Goal: Complete application form

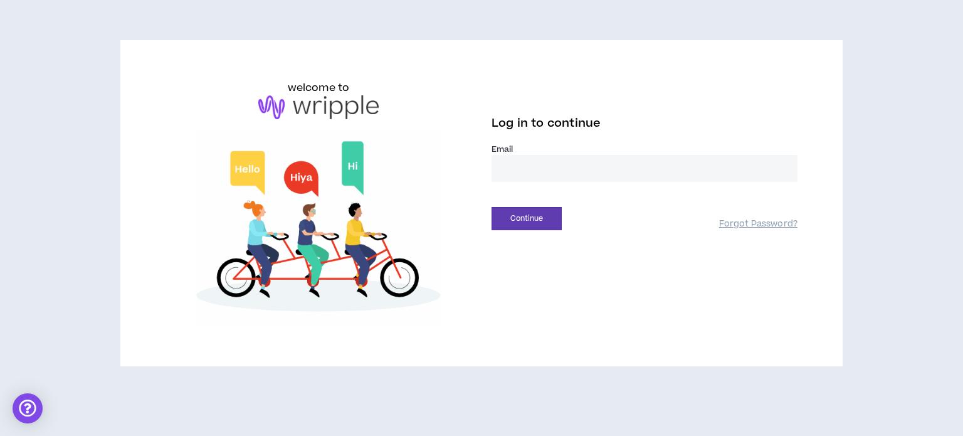
click at [560, 167] on input "email" at bounding box center [644, 168] width 306 height 27
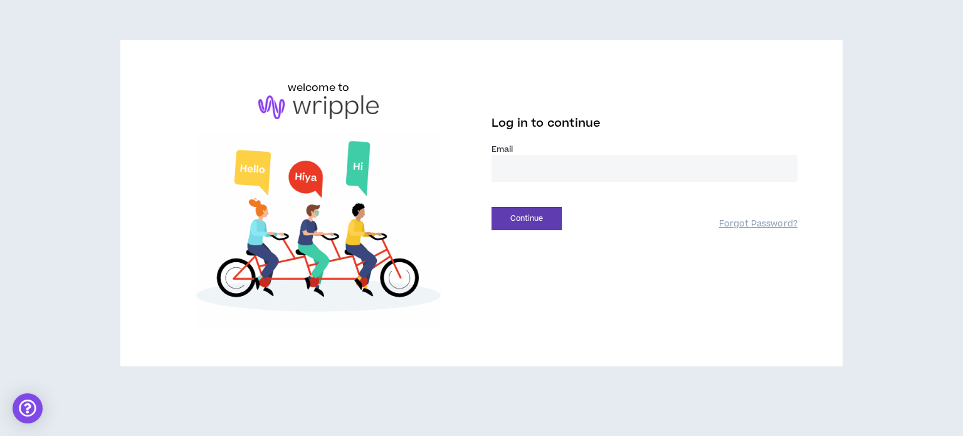
type input "**********"
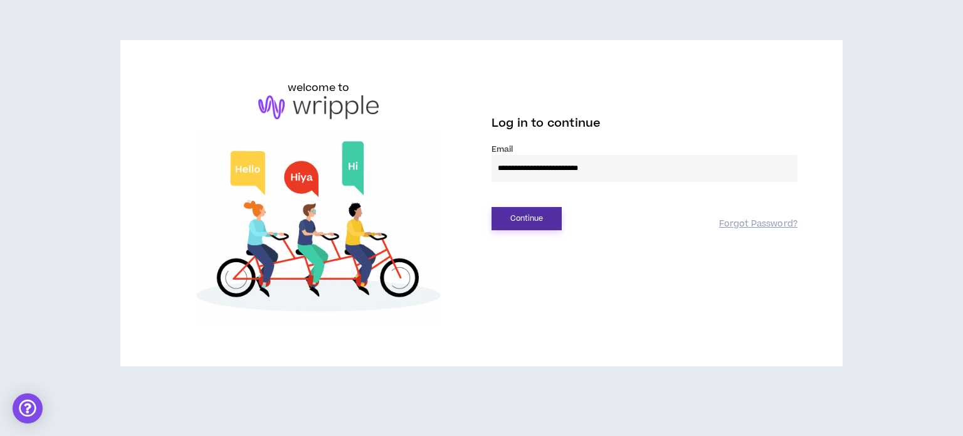
click at [538, 218] on button "Continue" at bounding box center [526, 218] width 70 height 23
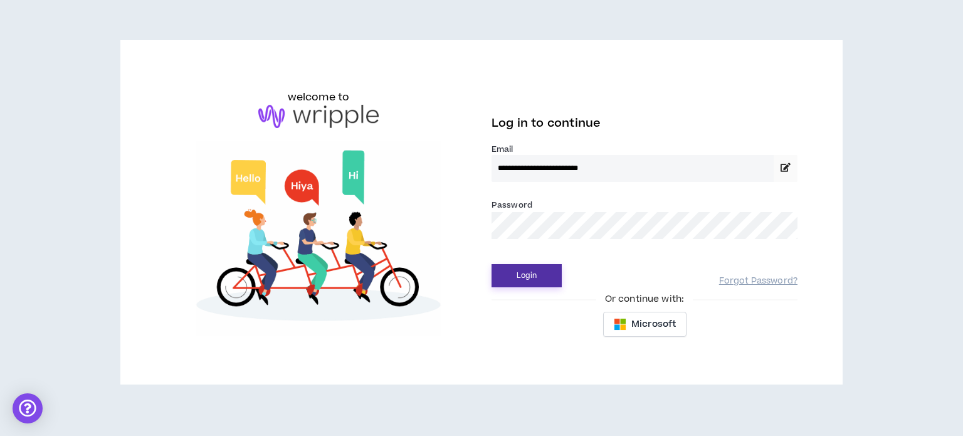
click at [522, 275] on button "Login" at bounding box center [526, 275] width 70 height 23
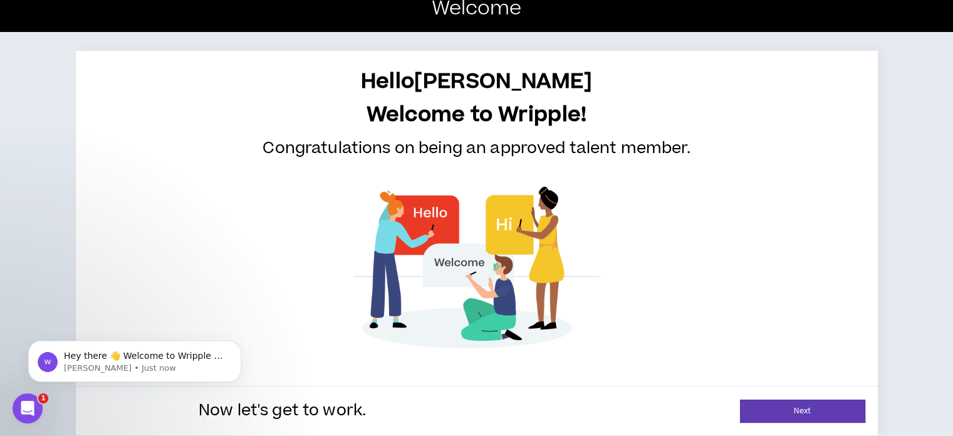
scroll to position [24, 0]
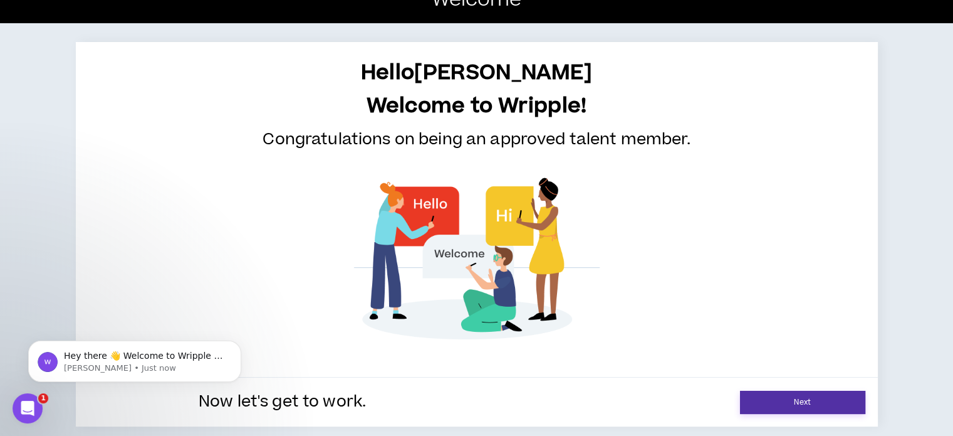
click at [842, 396] on link "Next" at bounding box center [802, 401] width 125 height 23
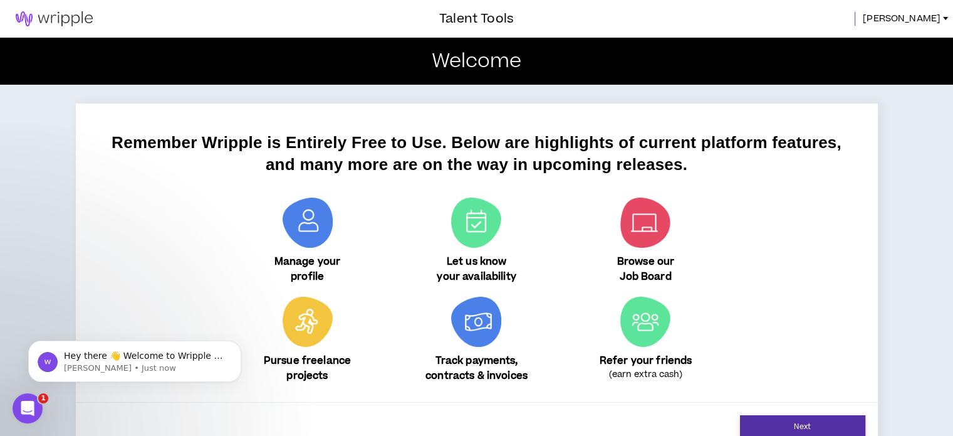
click at [851, 424] on link "Next" at bounding box center [802, 426] width 125 height 23
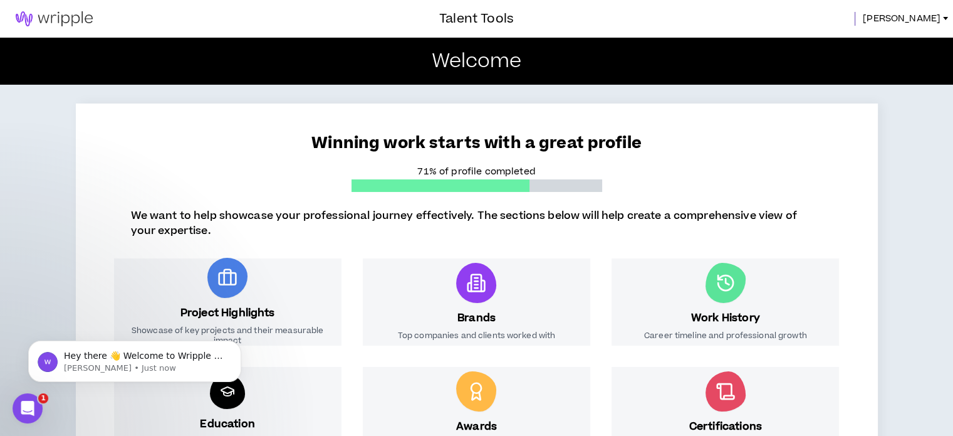
click at [76, 19] on img at bounding box center [54, 18] width 108 height 15
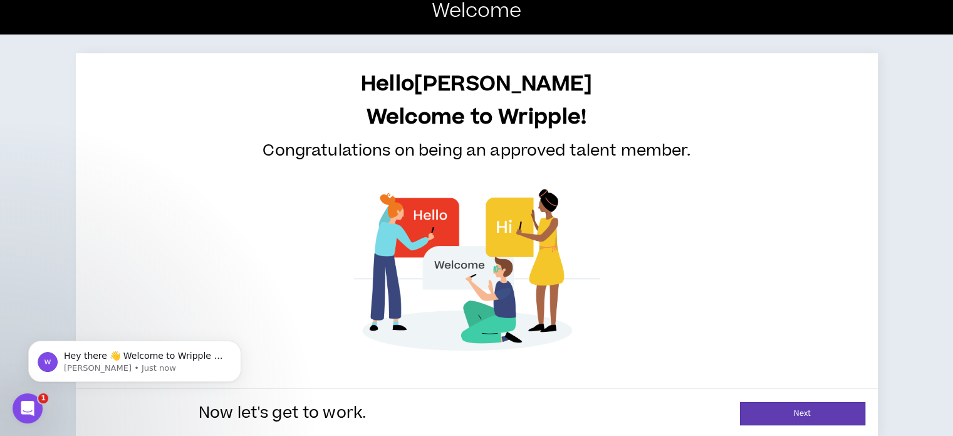
scroll to position [24, 0]
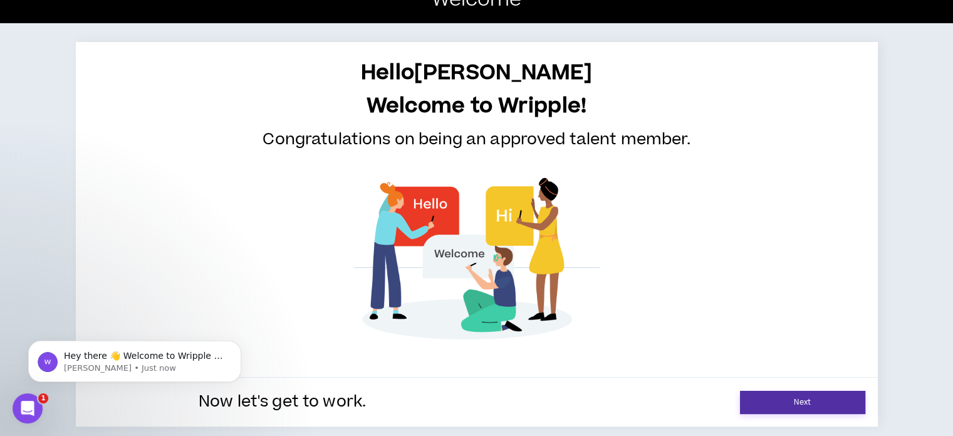
click at [850, 395] on link "Next" at bounding box center [802, 401] width 125 height 23
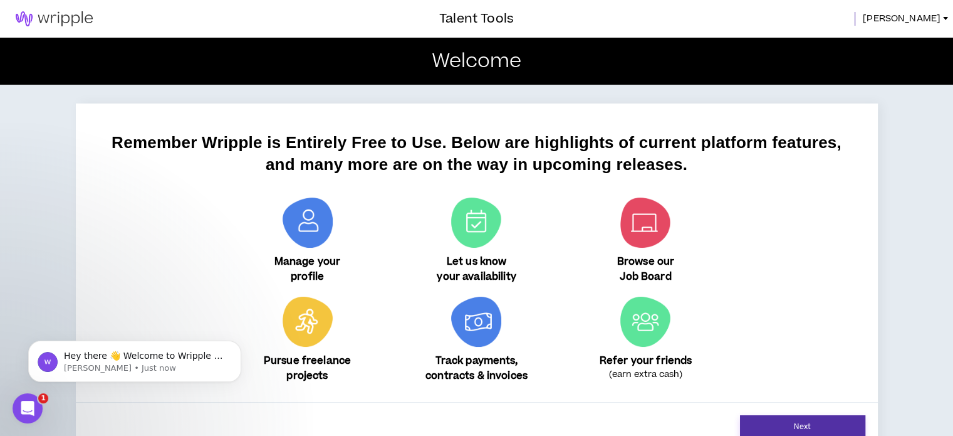
click at [862, 424] on link "Next" at bounding box center [802, 426] width 125 height 23
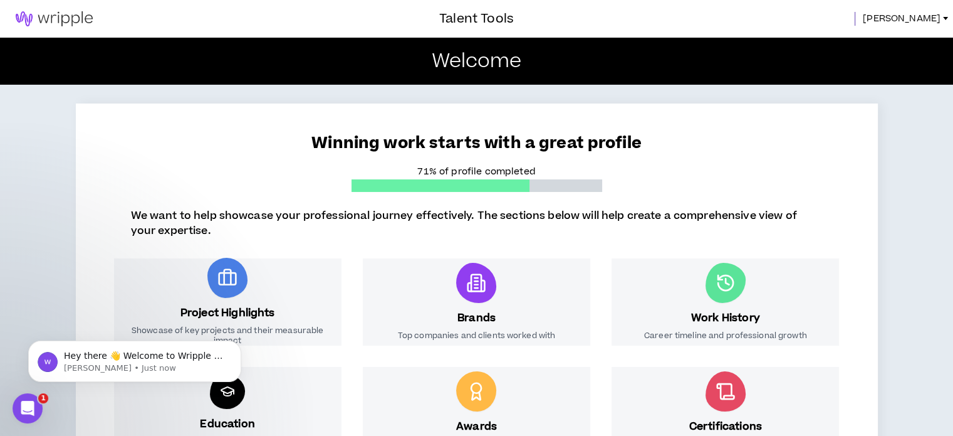
click at [928, 18] on span "[PERSON_NAME]" at bounding box center [902, 19] width 78 height 14
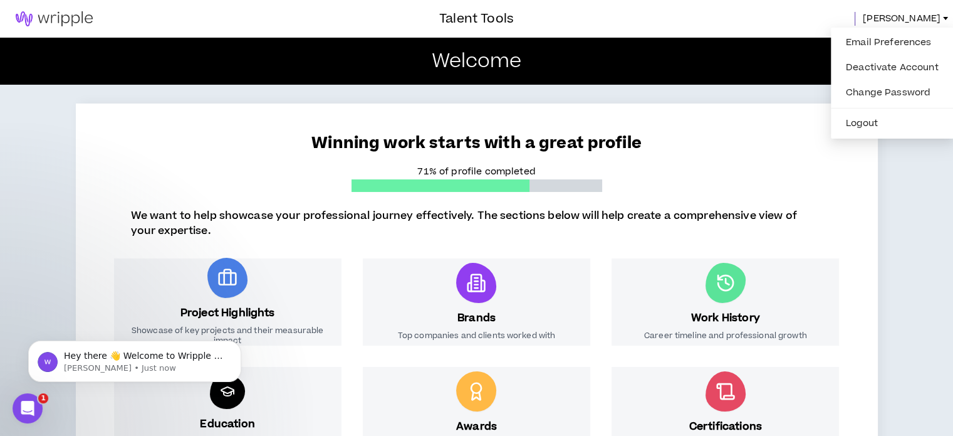
click at [928, 18] on span "[PERSON_NAME]" at bounding box center [902, 19] width 78 height 14
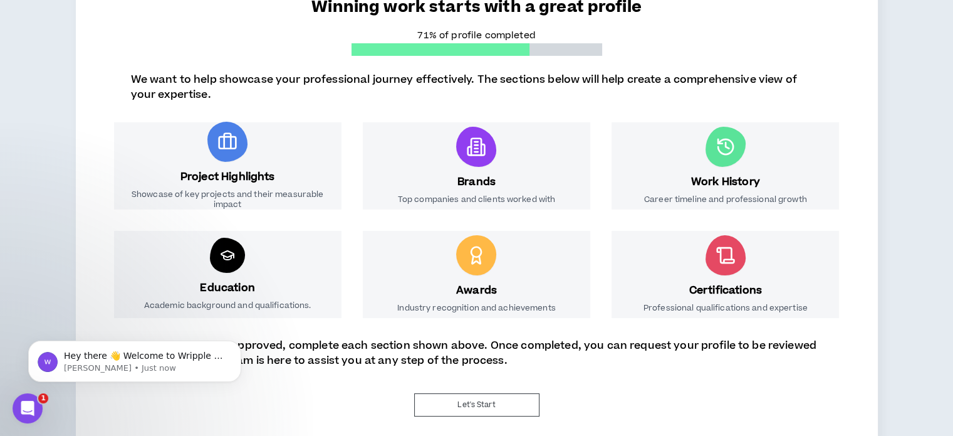
scroll to position [140, 0]
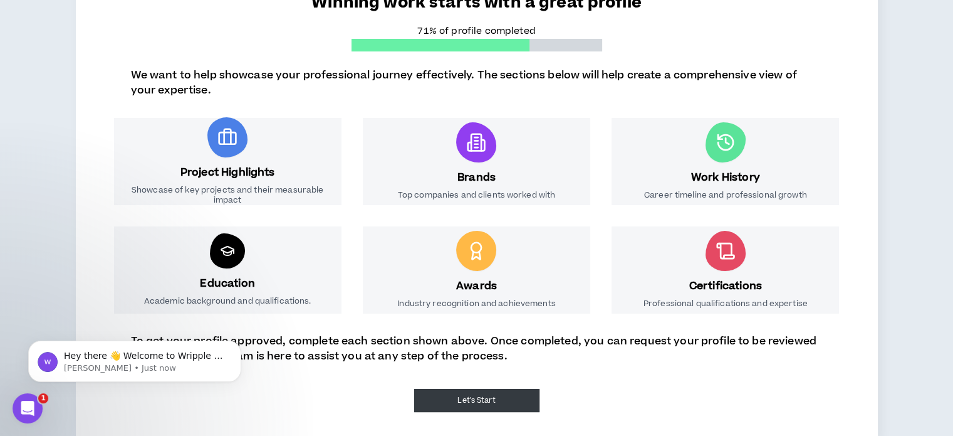
click at [447, 389] on button "Let's Start" at bounding box center [476, 400] width 125 height 23
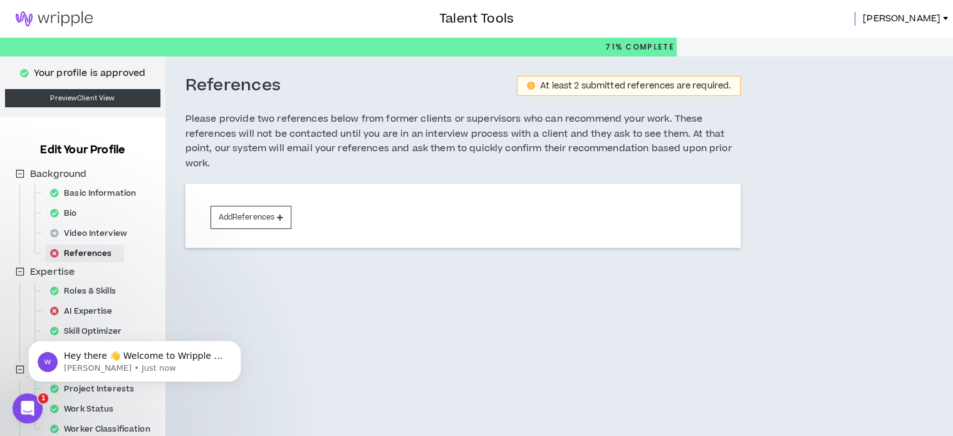
click at [23, 403] on icon "Open Intercom Messenger" at bounding box center [28, 408] width 21 height 21
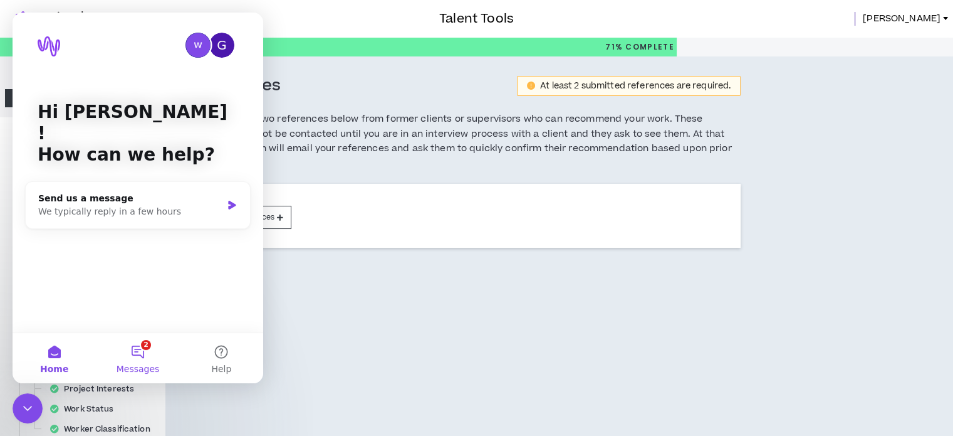
click at [133, 353] on button "2 Messages" at bounding box center [137, 358] width 83 height 50
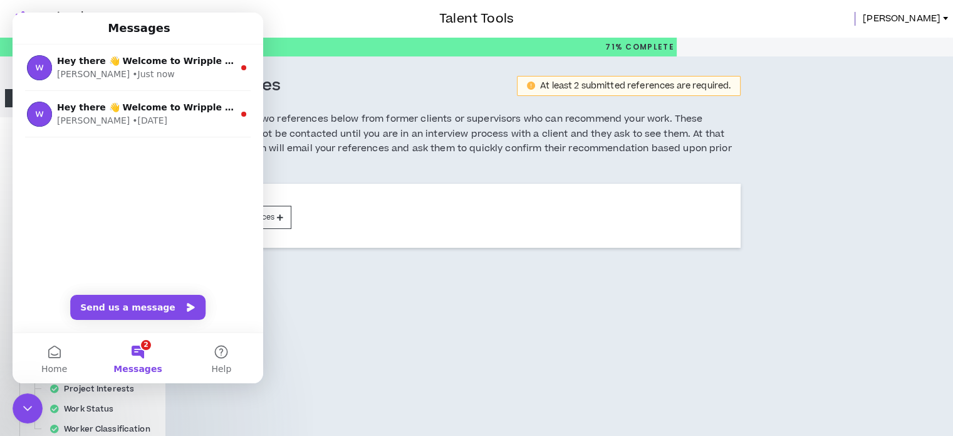
click at [386, 296] on div "References At least 2 submitted references are required. Please provide two ref…" at bounding box center [463, 182] width 596 height 253
